Goal: Task Accomplishment & Management: Manage account settings

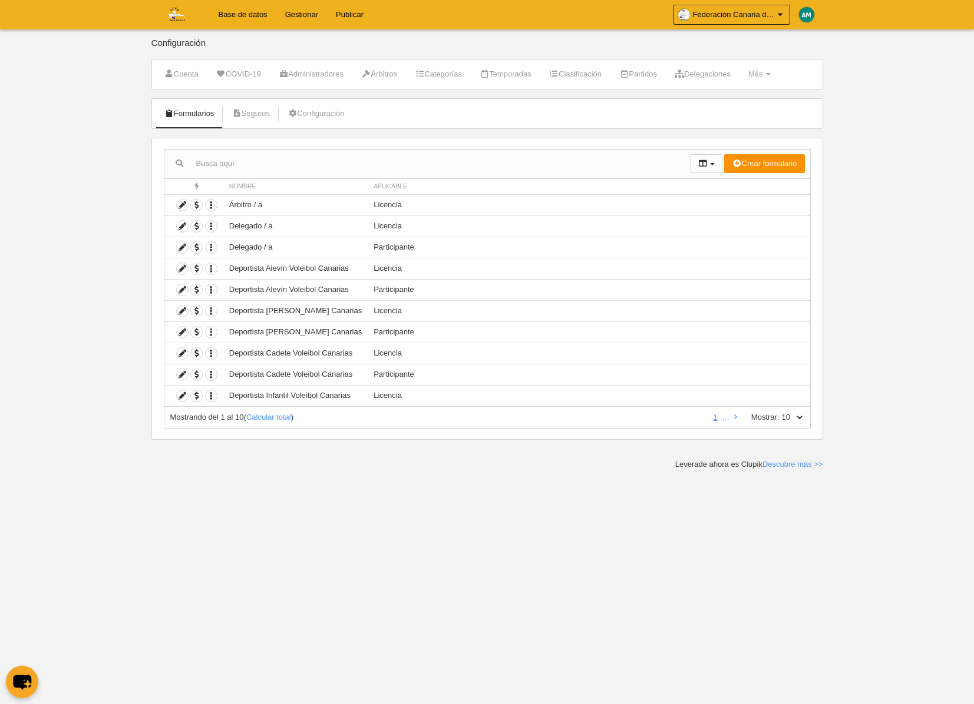
click at [799, 415] on select "10 25 50 100 500" at bounding box center [791, 417] width 25 height 11
select select "500"
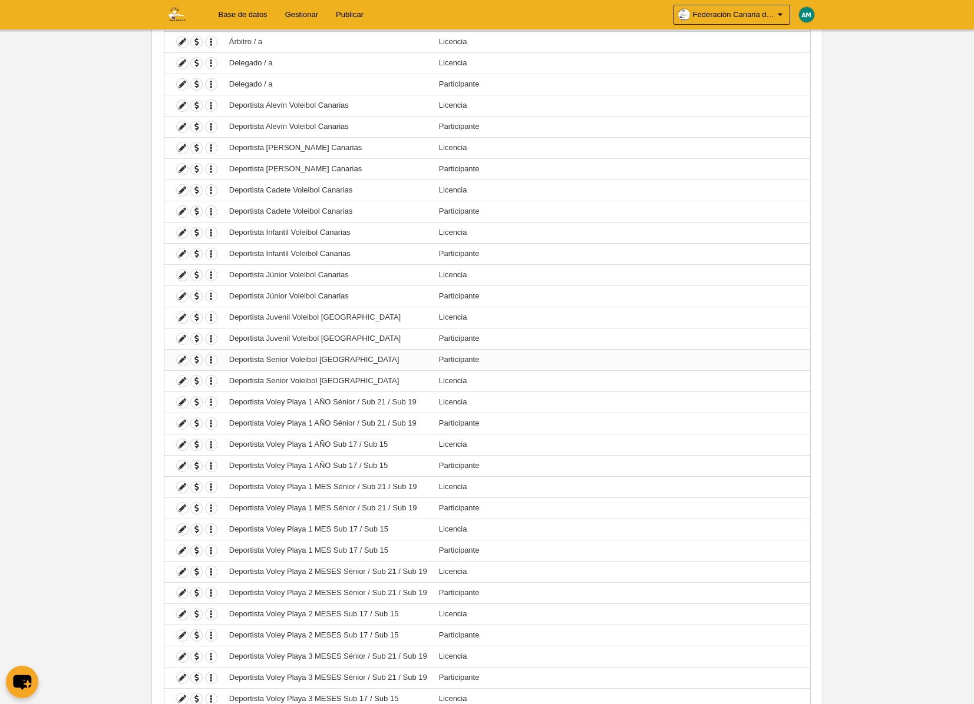
scroll to position [167, 0]
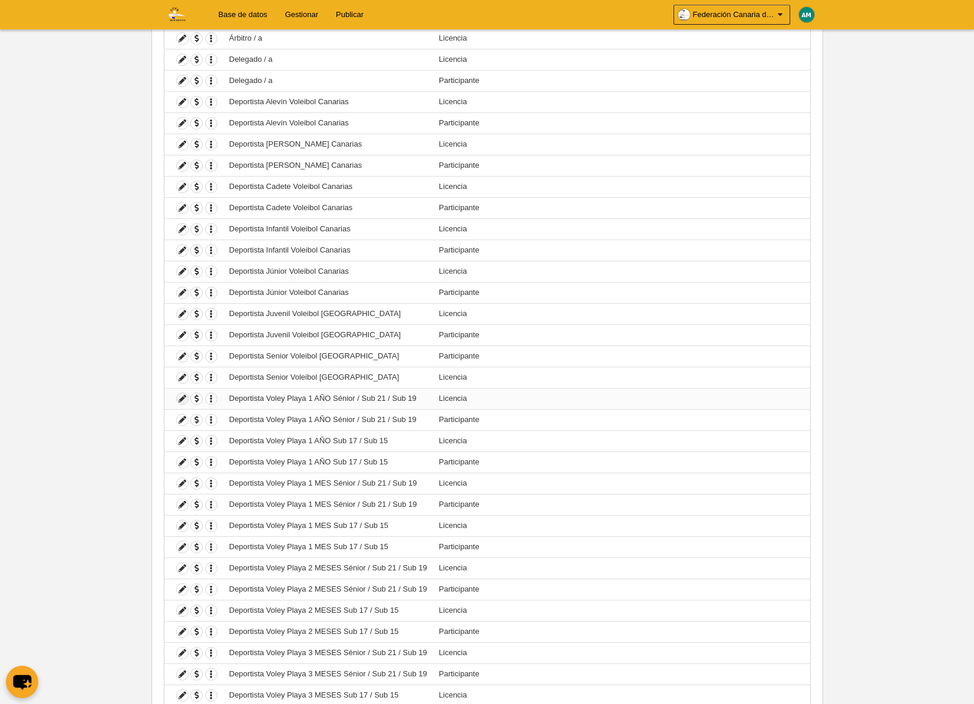
click at [180, 398] on icon at bounding box center [182, 398] width 11 height 11
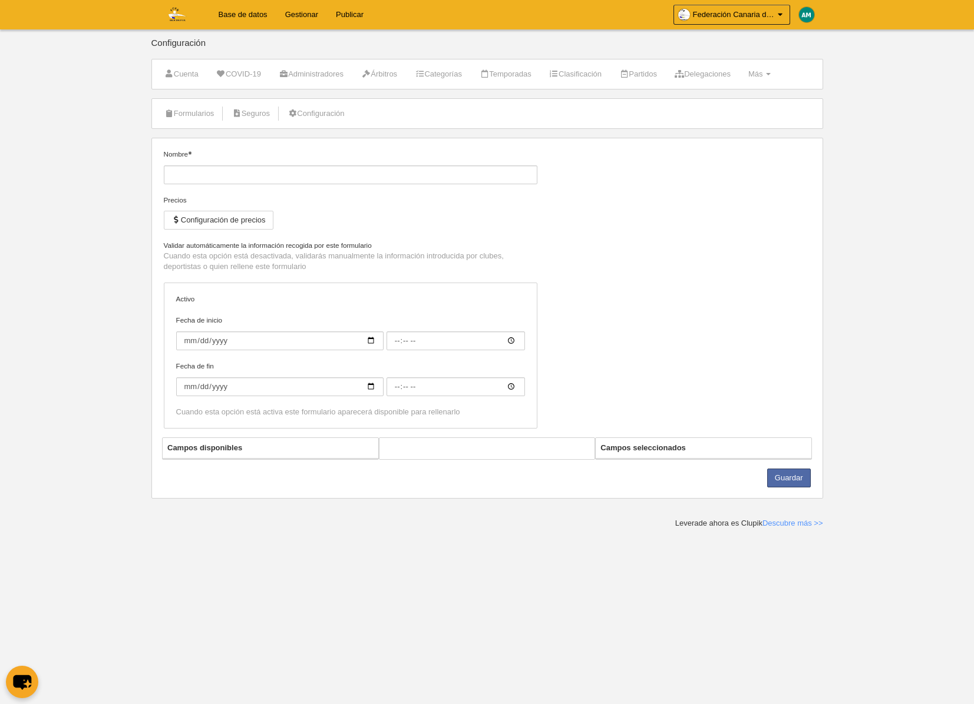
type input "Deportista Voley Playa 1 AÑO Sénior / Sub 21 / Sub 19"
checkbox input "true"
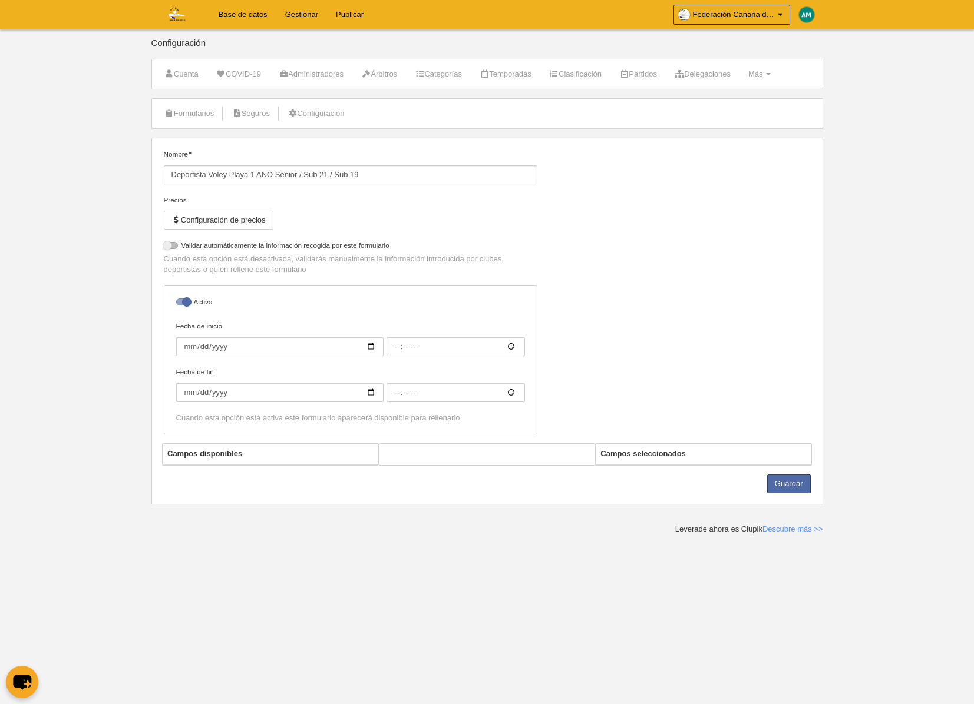
select select "selected"
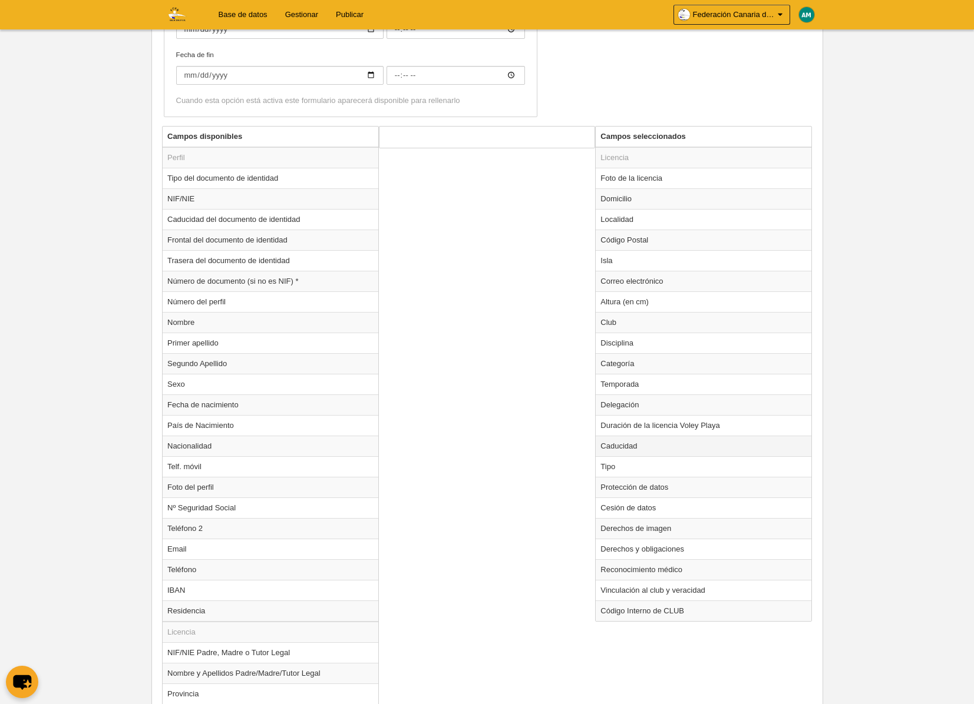
scroll to position [365, 0]
click at [630, 326] on td "Club" at bounding box center [703, 321] width 216 height 21
radio input "true"
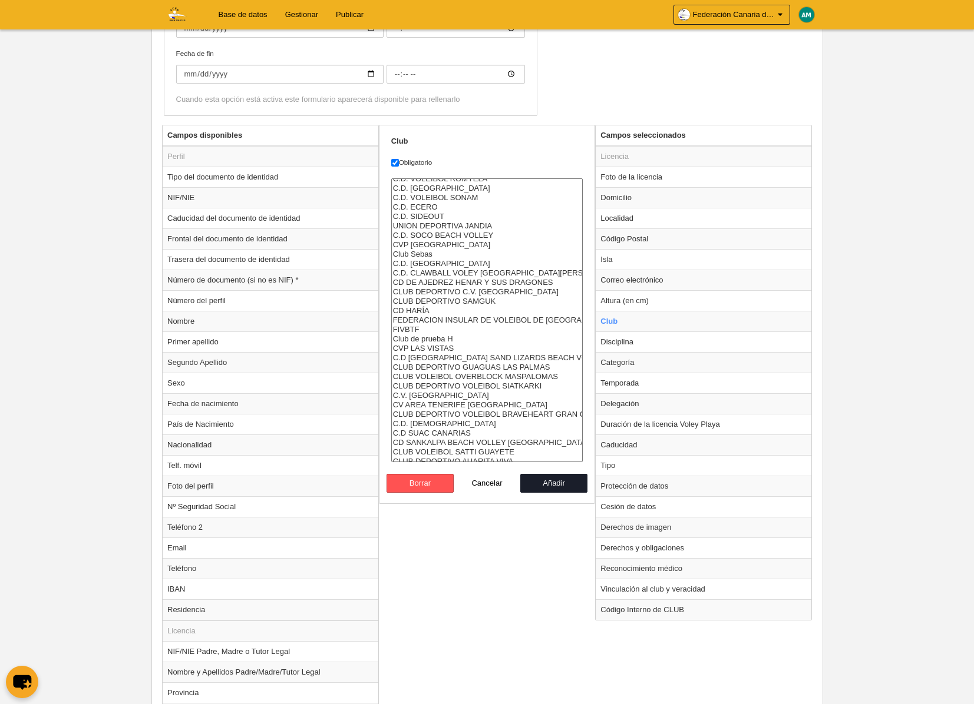
scroll to position [0, 0]
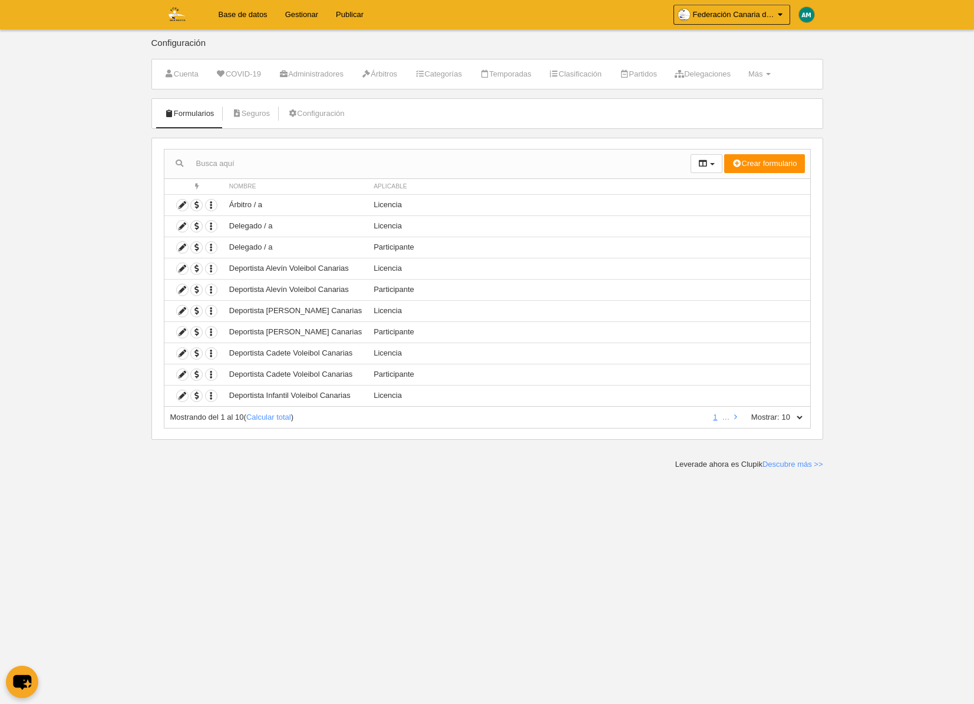
click at [797, 415] on select "10 25 50 100 500" at bounding box center [791, 417] width 25 height 11
select select "500"
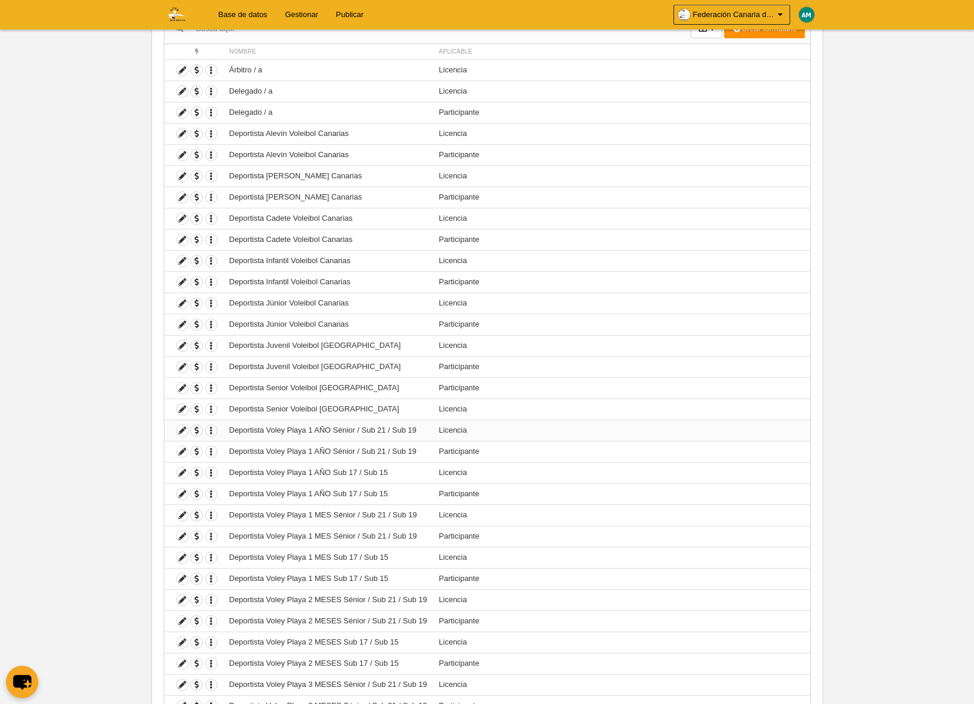
scroll to position [137, 0]
click at [182, 472] on icon at bounding box center [182, 470] width 11 height 11
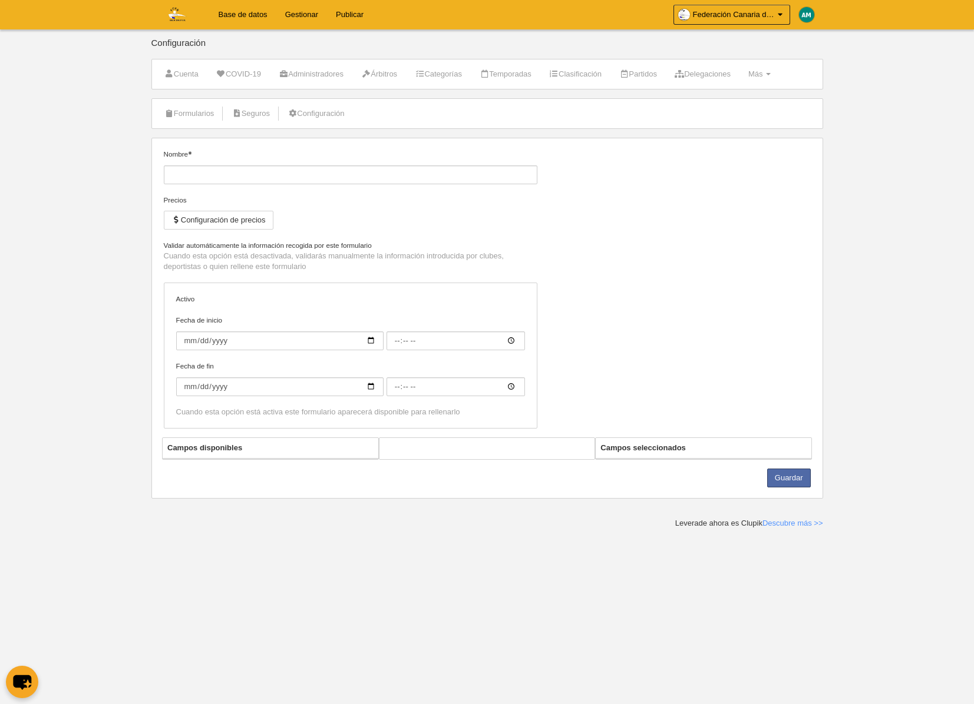
type input "Deportista Voley Playa 1 AÑO Sub 17 / Sub 15"
checkbox input "true"
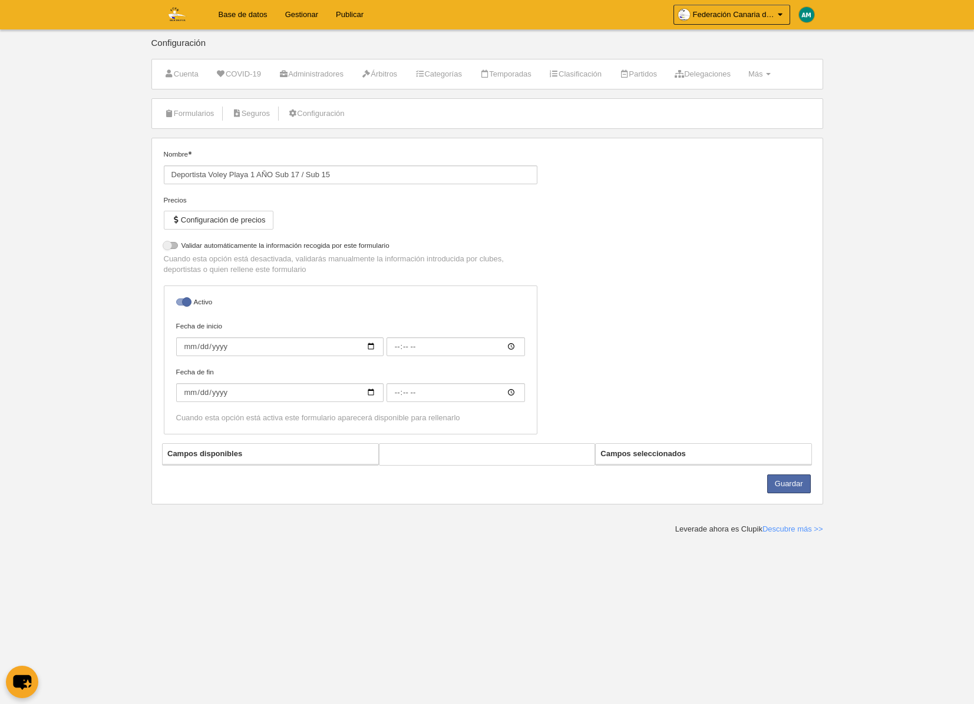
select select "selected"
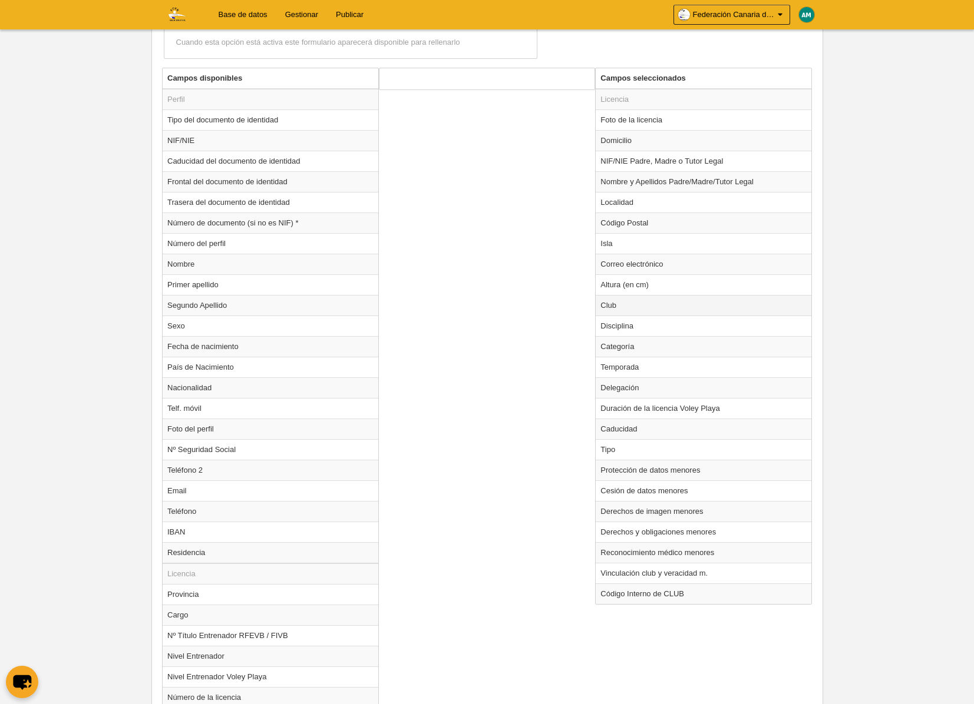
scroll to position [417, 0]
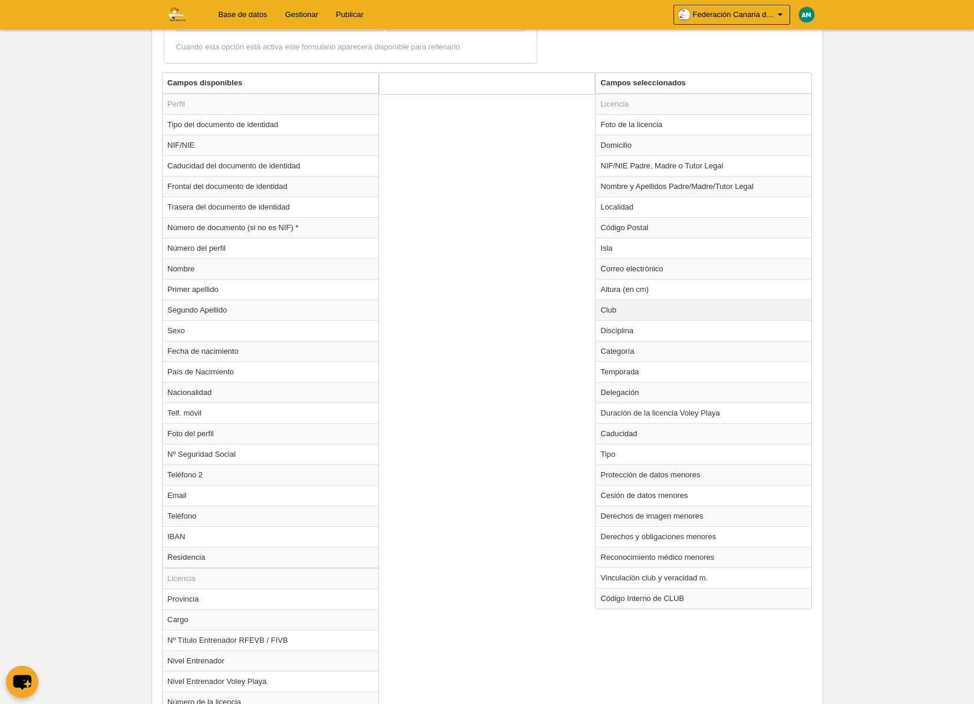
click at [630, 313] on td "Club" at bounding box center [703, 310] width 216 height 21
radio input "true"
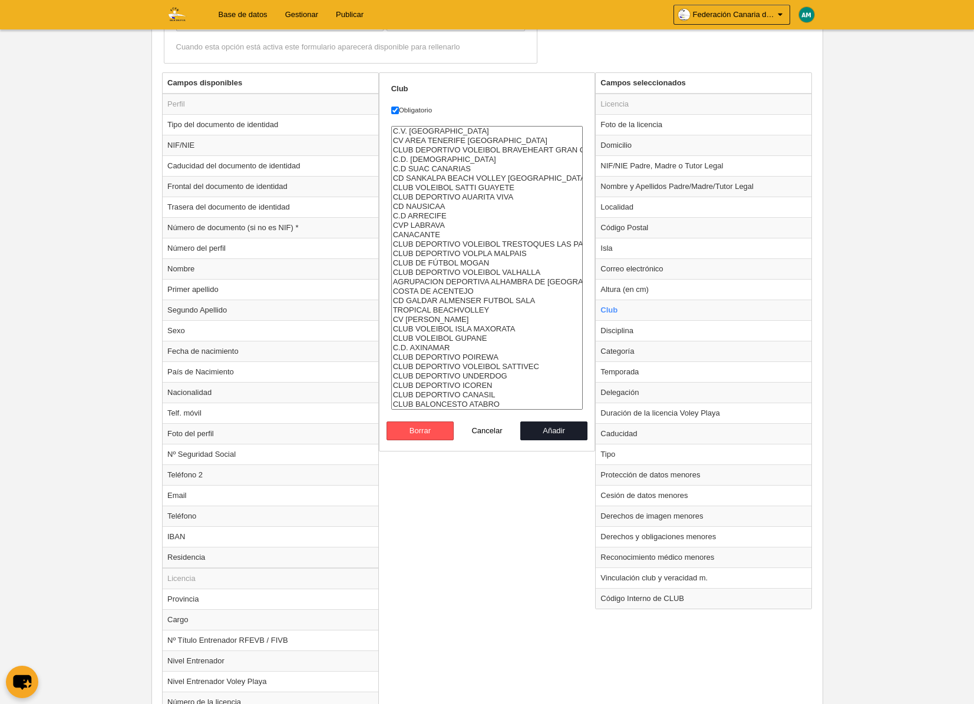
scroll to position [0, 0]
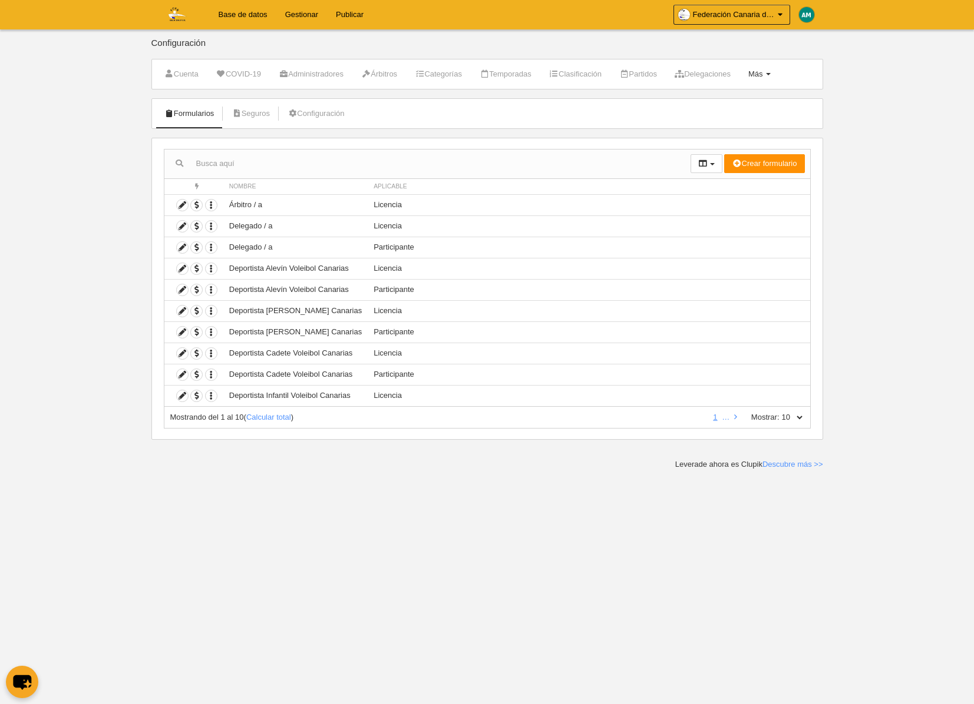
click at [770, 74] on span at bounding box center [768, 74] width 5 height 2
click at [753, 123] on link "Formularios" at bounding box center [722, 121] width 110 height 19
click at [803, 416] on select "10 25 50 100 500" at bounding box center [791, 417] width 25 height 11
select select "500"
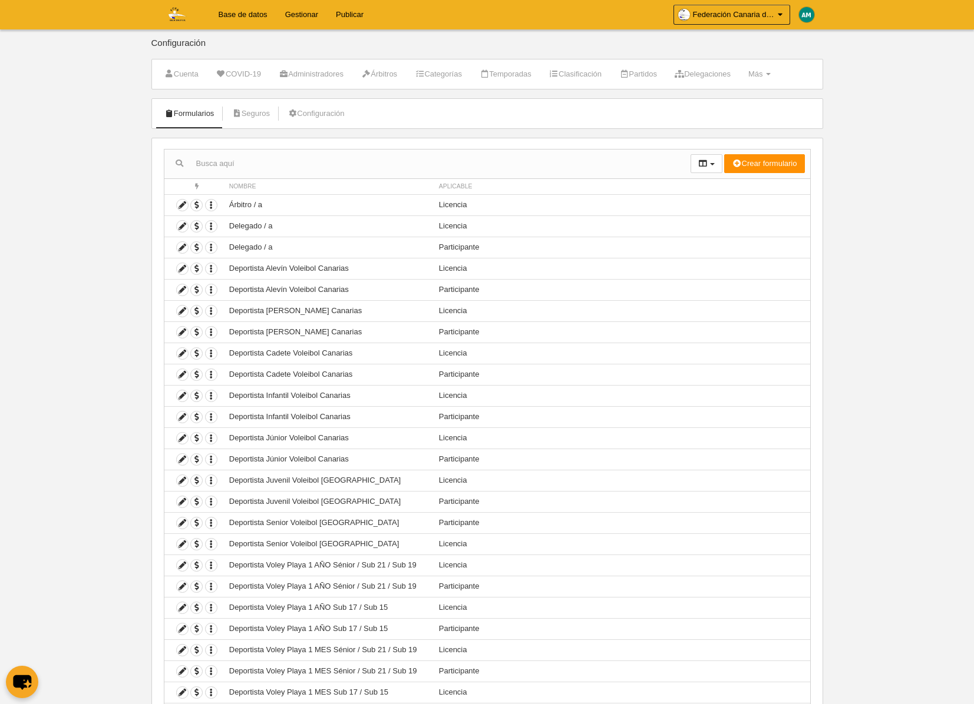
click at [220, 10] on link "Base de datos" at bounding box center [243, 14] width 67 height 29
